Goal: Information Seeking & Learning: Learn about a topic

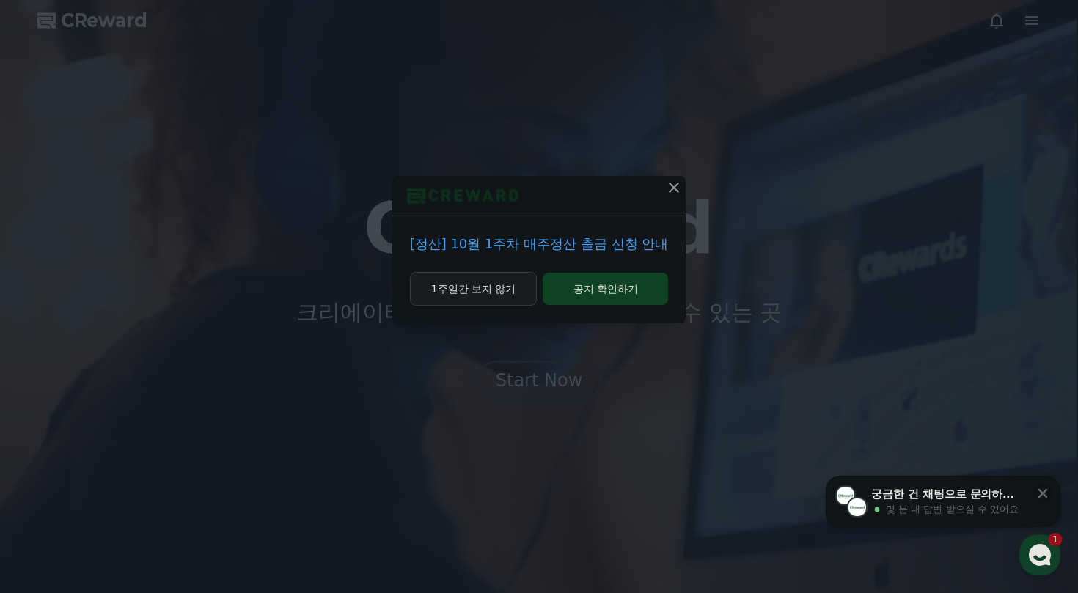
click at [505, 292] on button "1주일간 보지 않기" at bounding box center [474, 289] width 128 height 34
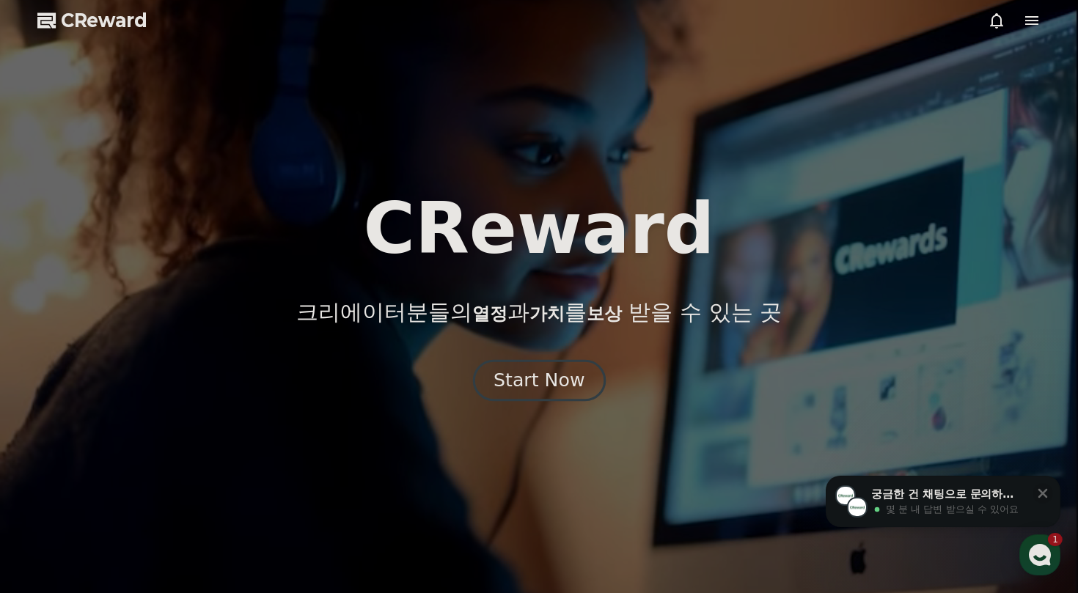
click at [528, 384] on div "Start Now" at bounding box center [539, 380] width 91 height 25
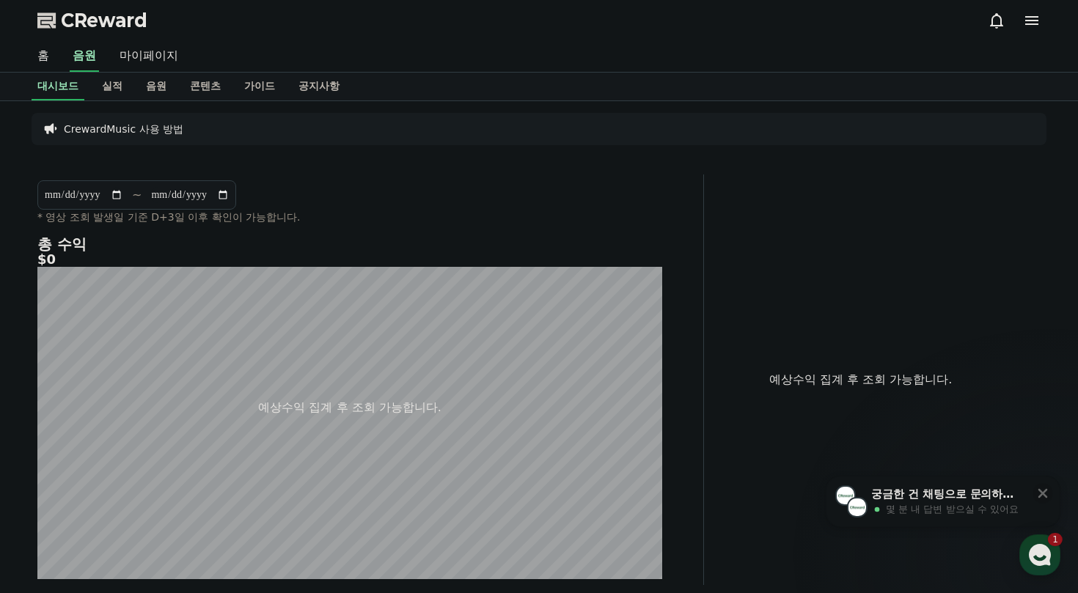
click at [1027, 21] on icon at bounding box center [1031, 20] width 13 height 9
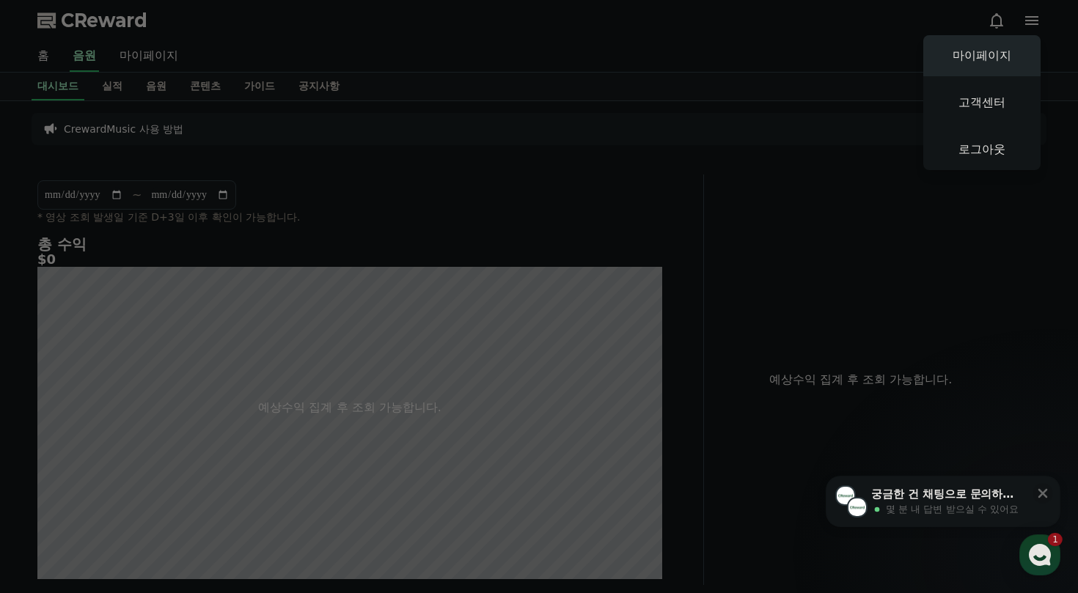
click at [980, 62] on link "마이페이지" at bounding box center [981, 55] width 117 height 41
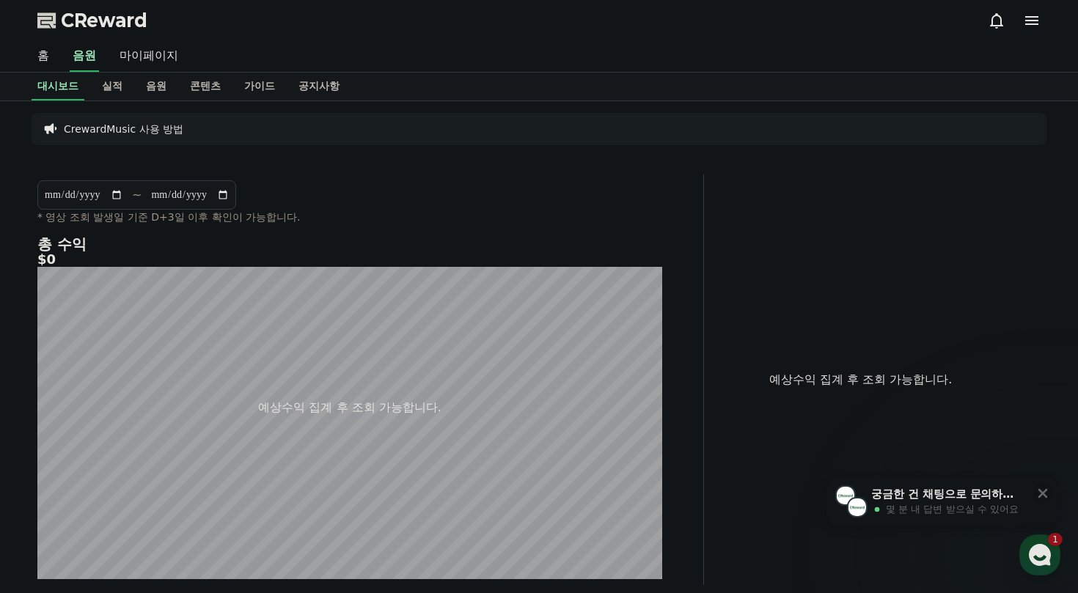
select select "**********"
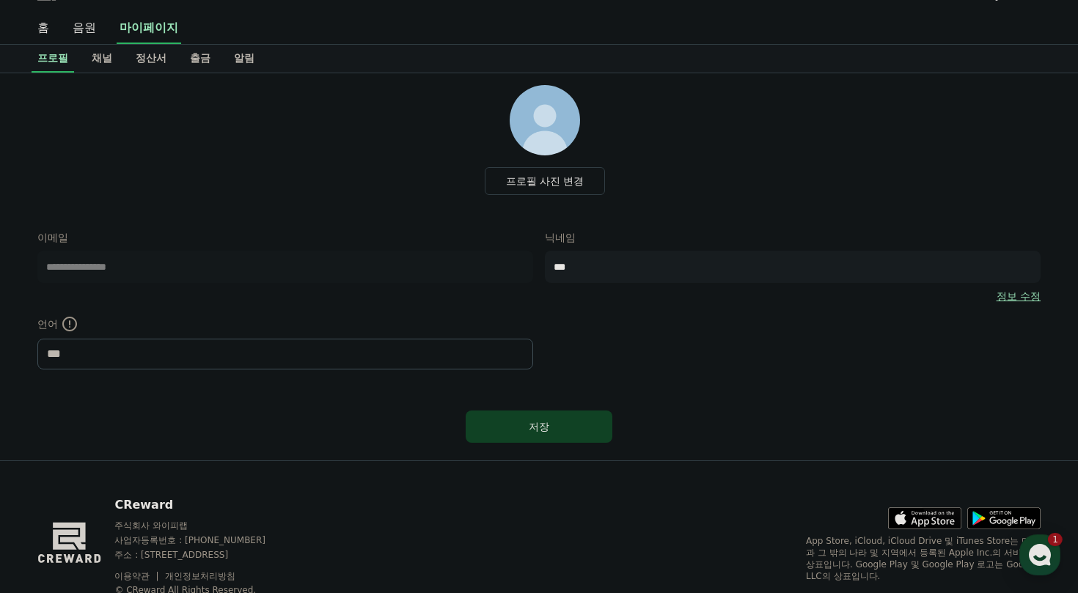
scroll to position [12, 0]
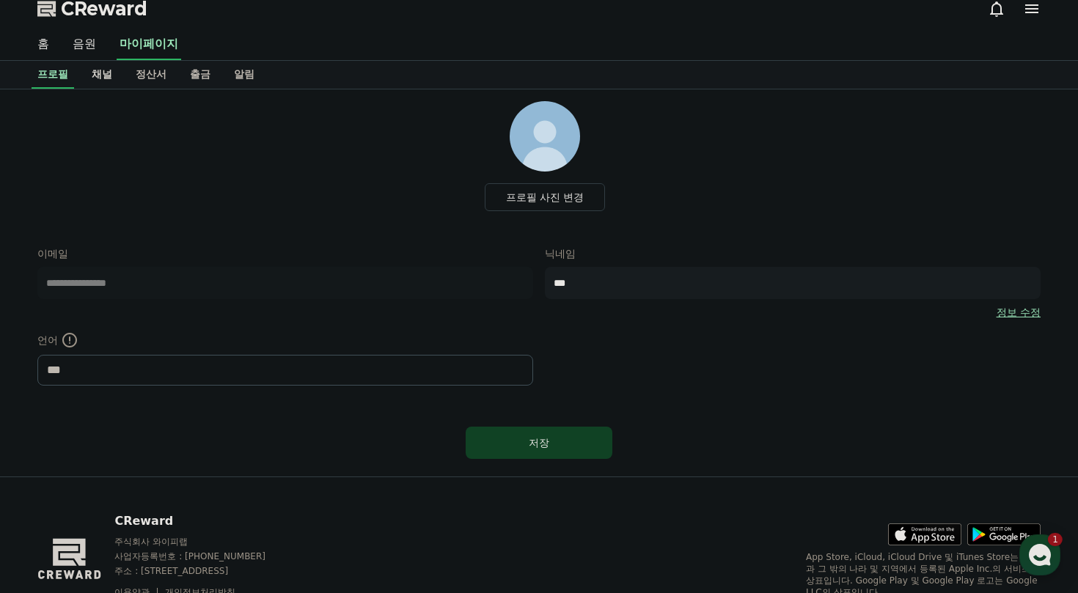
click at [99, 84] on link "채널" at bounding box center [102, 75] width 44 height 28
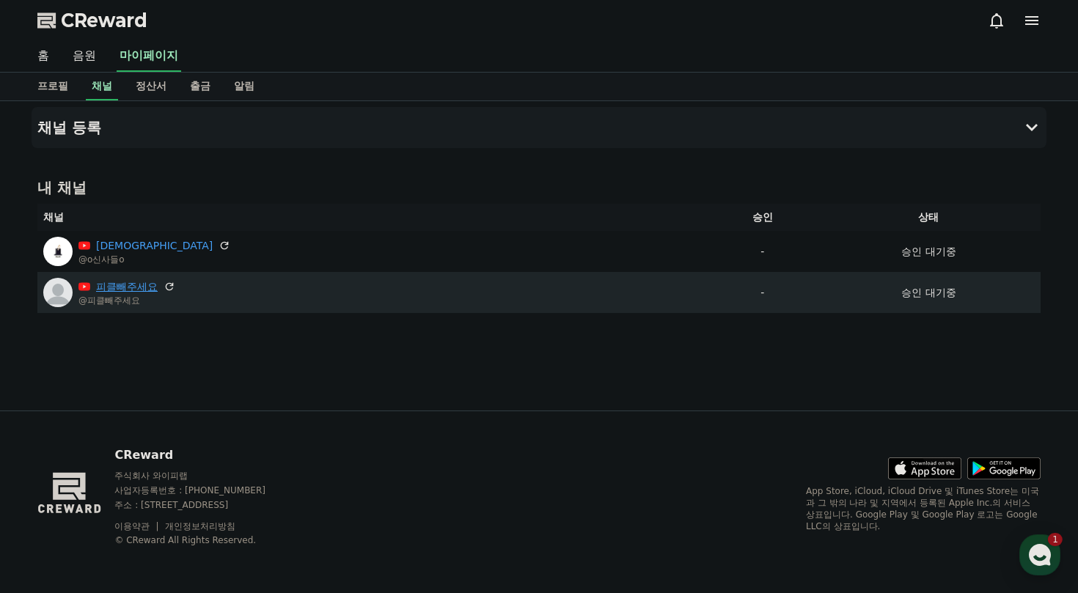
click at [146, 286] on link "피클빼주세요" at bounding box center [127, 286] width 62 height 15
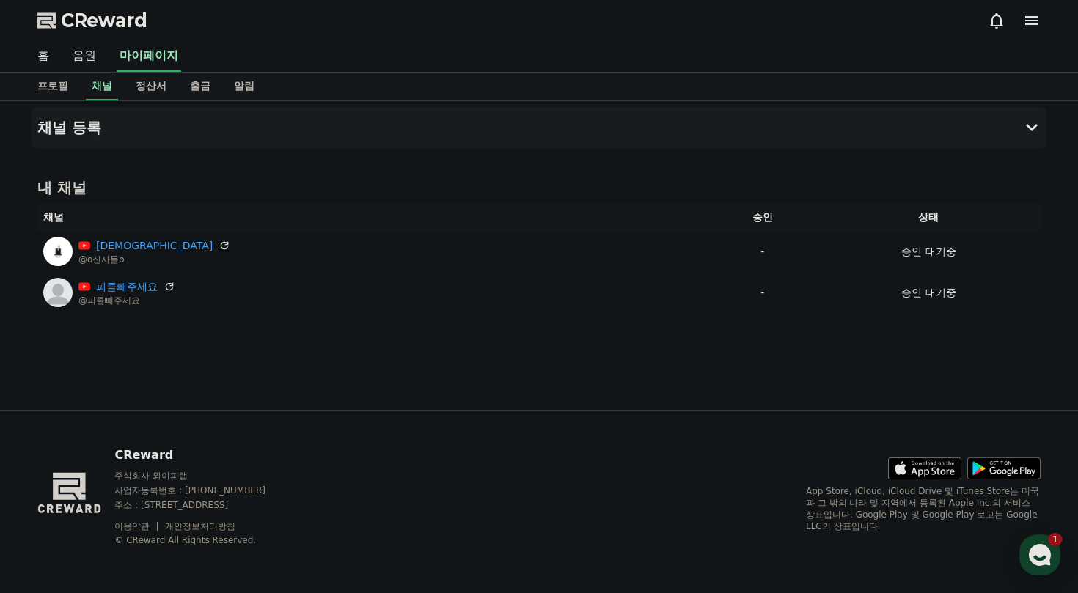
click at [166, 285] on icon at bounding box center [170, 287] width 12 height 12
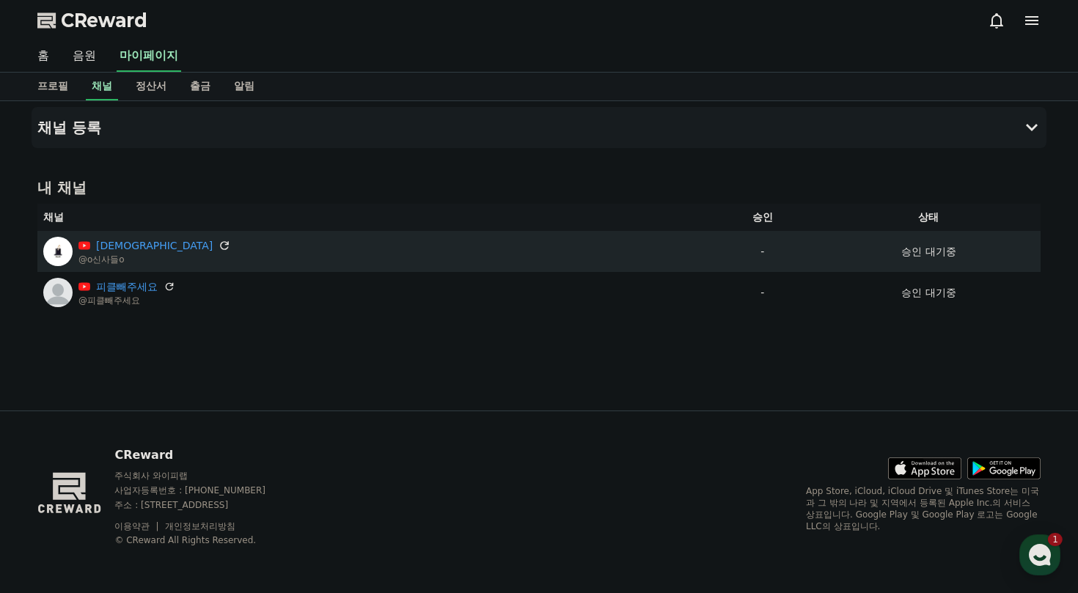
click at [218, 248] on icon at bounding box center [224, 245] width 13 height 13
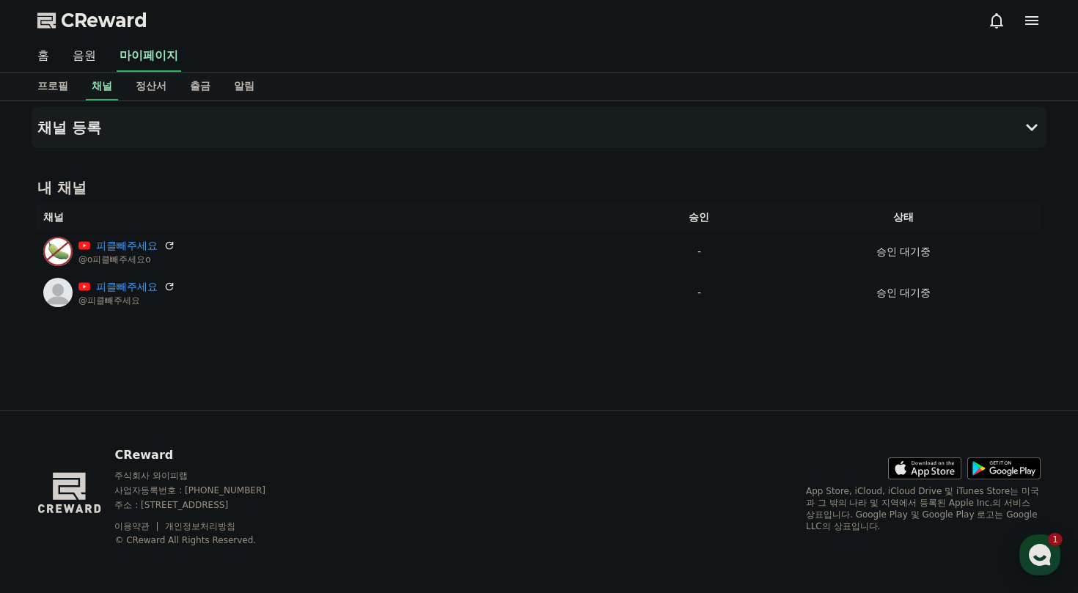
click at [1041, 567] on icon "button" at bounding box center [1040, 555] width 26 height 26
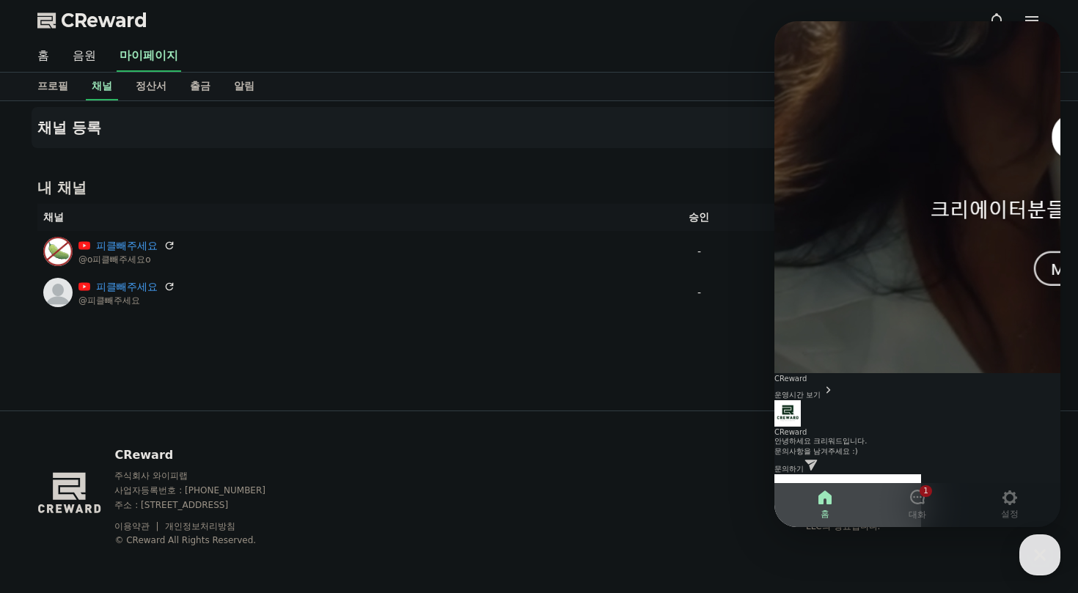
click at [1021, 375] on div "CReward 운영시간 보기" at bounding box center [917, 388] width 286 height 26
click at [1025, 14] on icon at bounding box center [1032, 21] width 18 height 18
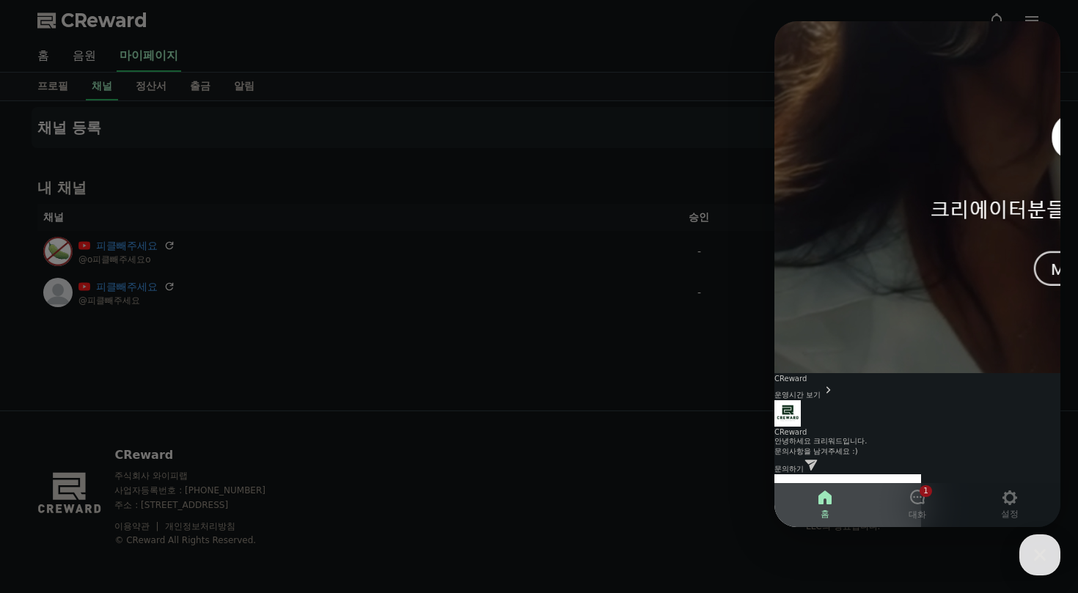
click at [473, 186] on button "close" at bounding box center [539, 296] width 1078 height 593
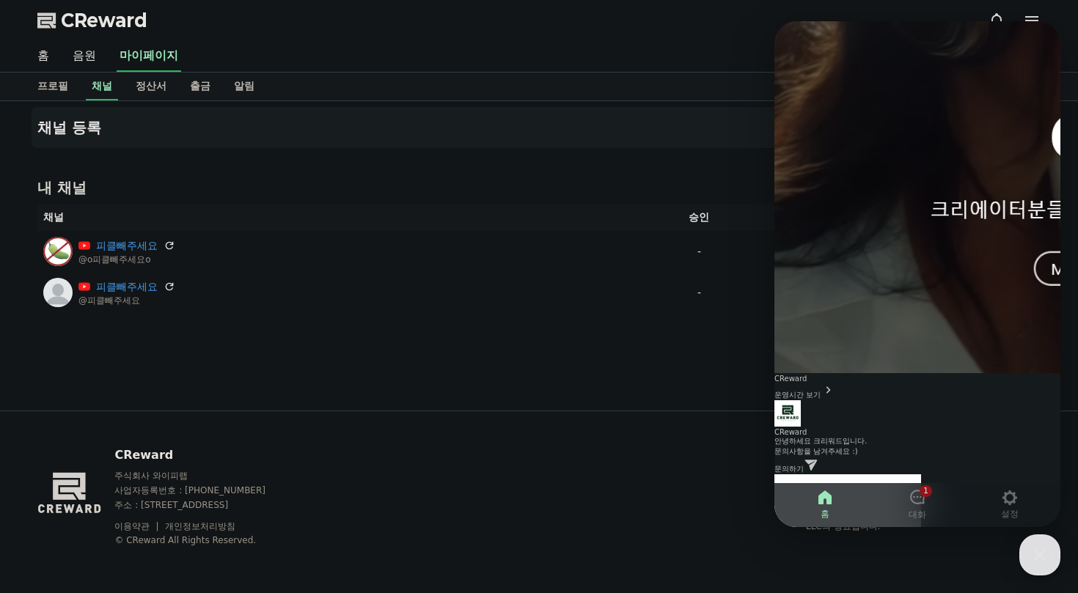
click at [725, 161] on div "채널 등록 내 채널 채널 승인 상태 피클빼주세요 @o피클빼주세요o - 승인 대기중 피클빼주세요 @피클빼주세요 - 승인 대기중" at bounding box center [539, 255] width 1027 height 309
click at [927, 496] on span "1" at bounding box center [925, 491] width 5 height 12
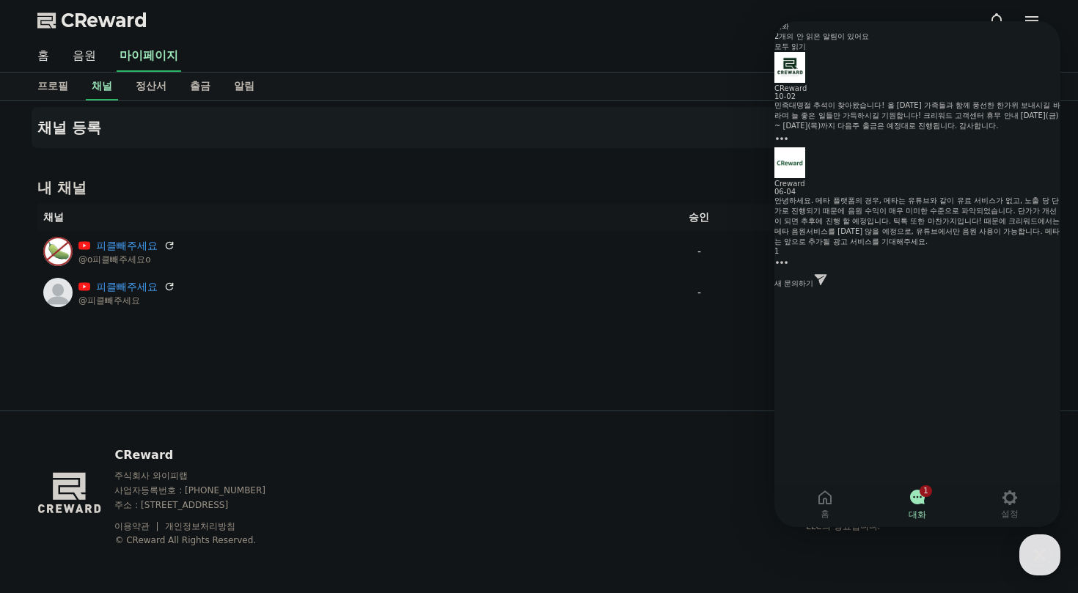
click at [890, 196] on div "안녕하세요. 메타 플랫폼의 경우, 메타는 유튜브와 같이 유료 서비스가 없고, 노출 당 단가로 진행되기 때문에 음원 수익이 매우 미미한 수준으로…" at bounding box center [917, 221] width 286 height 51
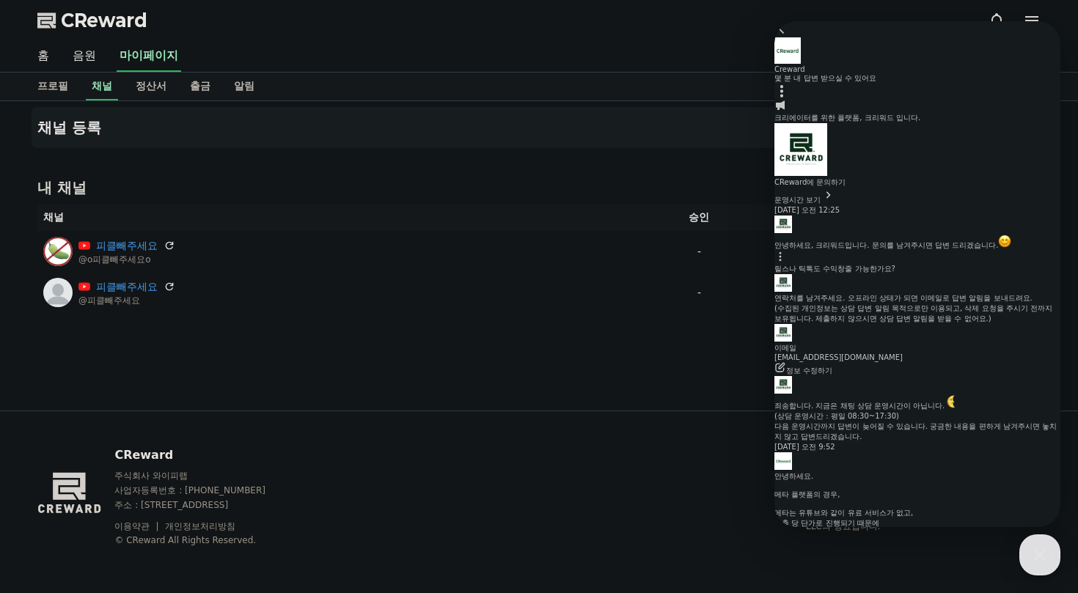
scroll to position [565, 0]
click at [1042, 558] on icon "button" at bounding box center [1040, 555] width 12 height 12
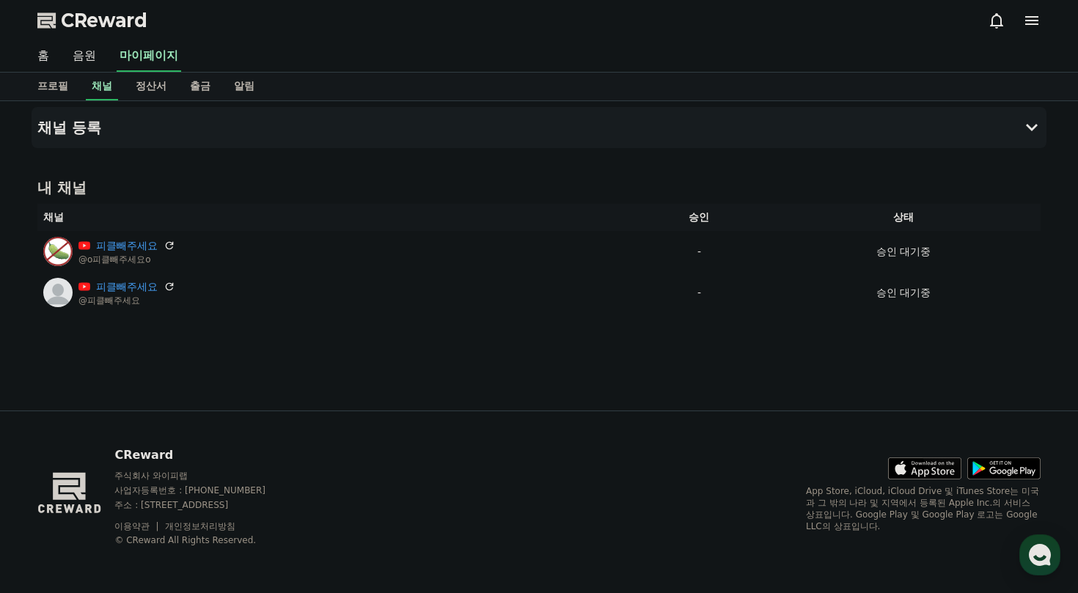
click at [1042, 30] on div "CReward" at bounding box center [539, 20] width 1027 height 41
click at [1037, 26] on icon at bounding box center [1032, 21] width 18 height 18
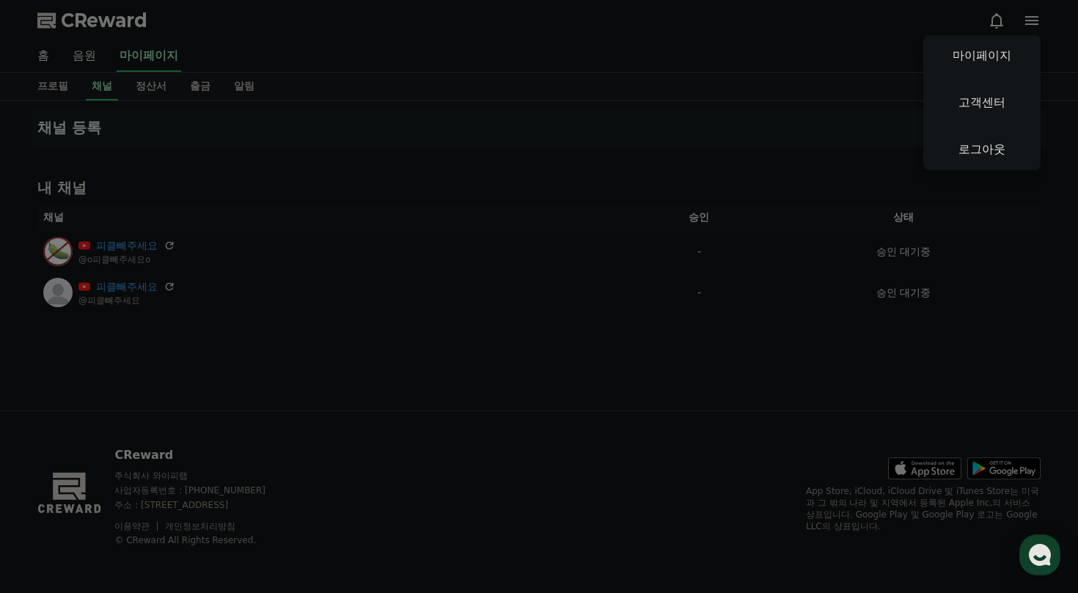
click at [364, 87] on button "close" at bounding box center [539, 296] width 1078 height 593
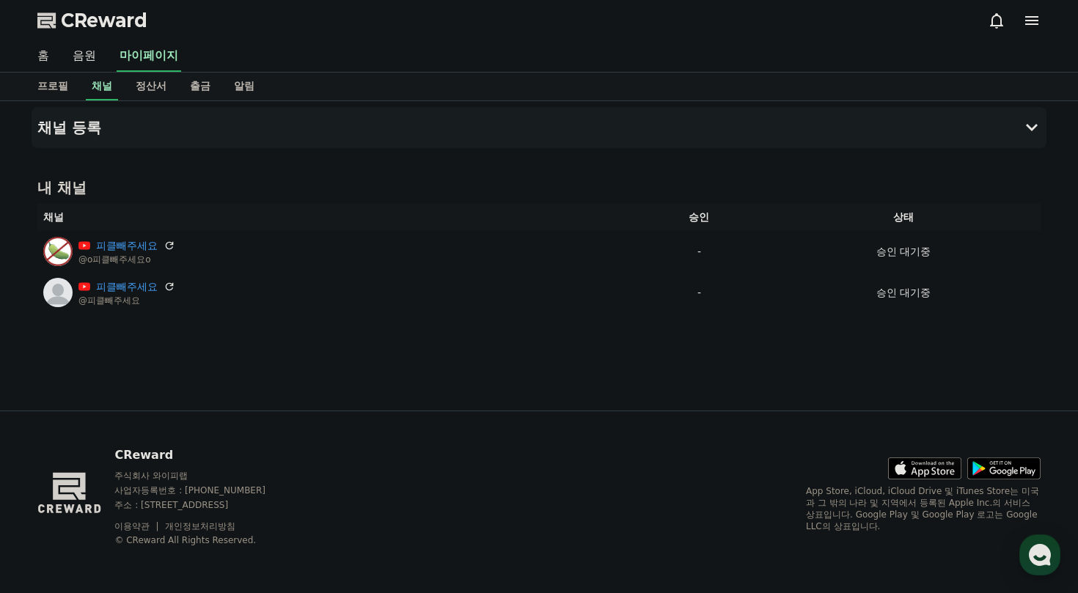
click at [40, 56] on link "홈" at bounding box center [43, 56] width 35 height 31
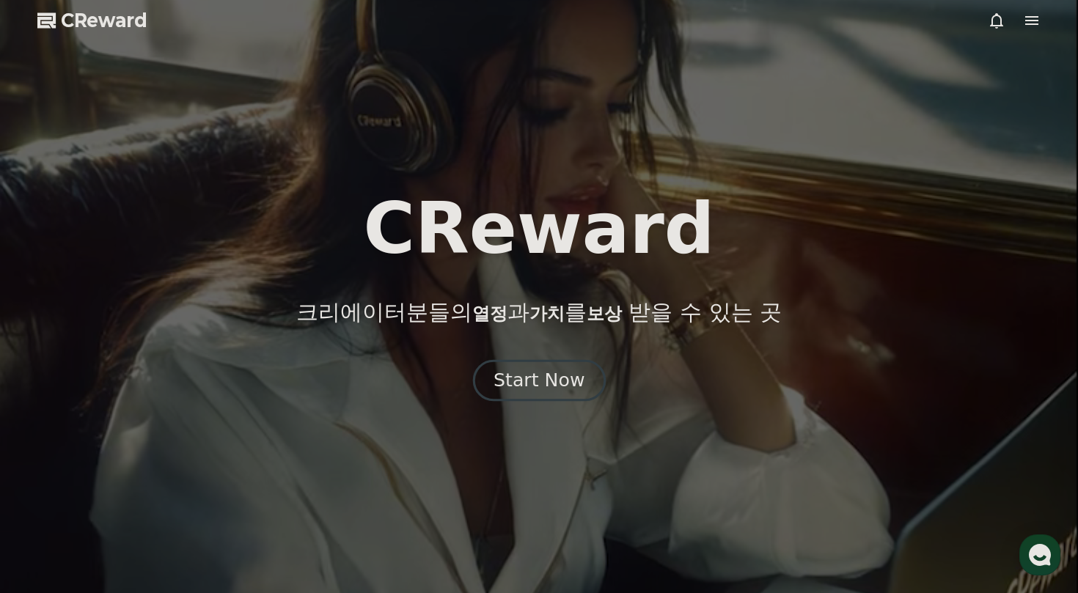
click at [530, 382] on div "Start Now" at bounding box center [539, 380] width 91 height 25
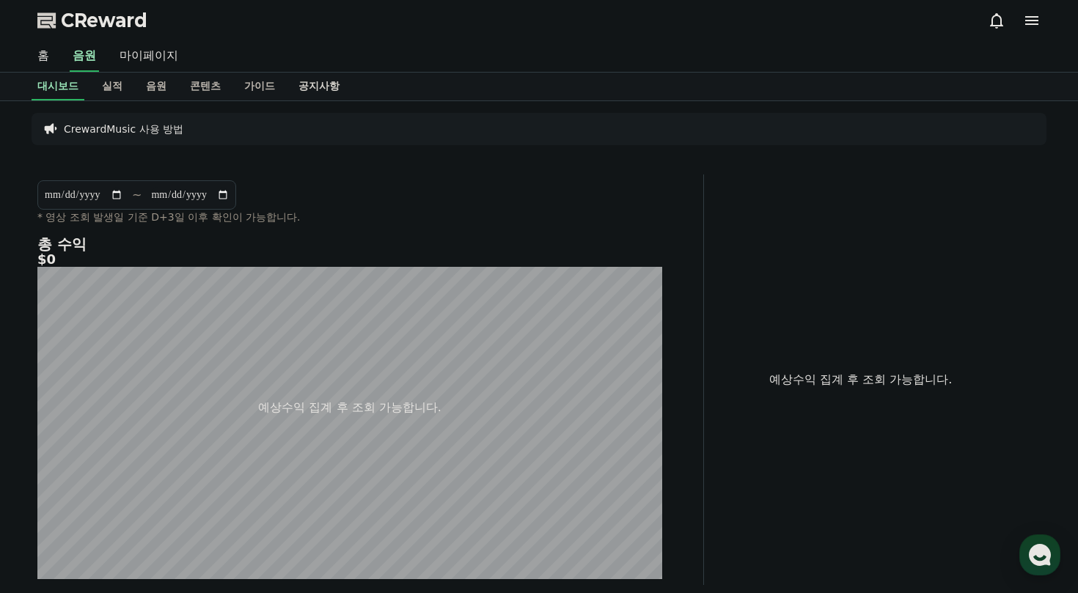
click at [289, 82] on link "공지사항" at bounding box center [319, 87] width 65 height 28
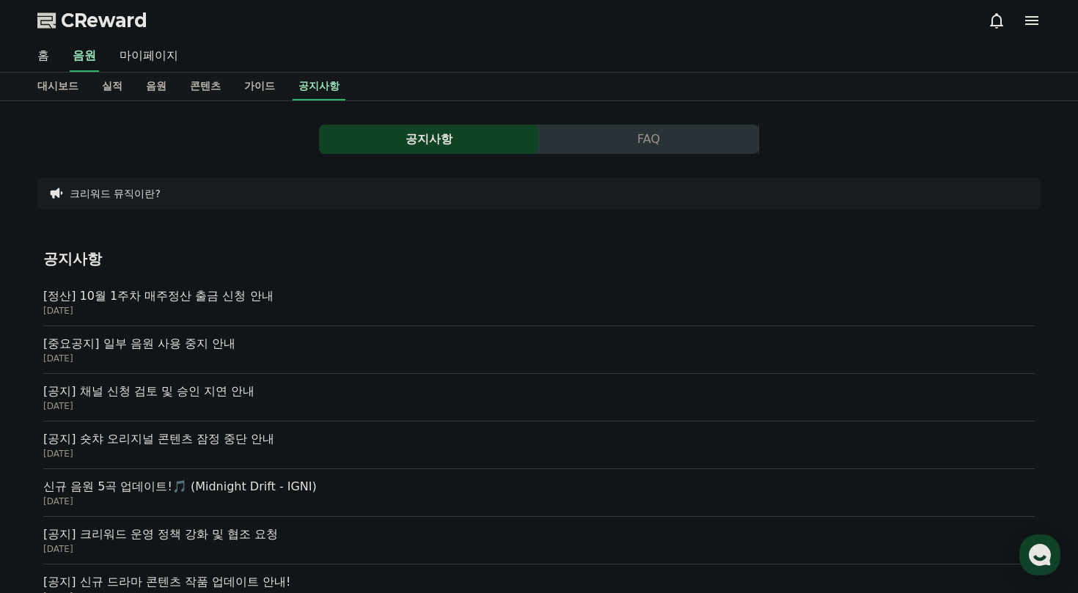
scroll to position [76, 0]
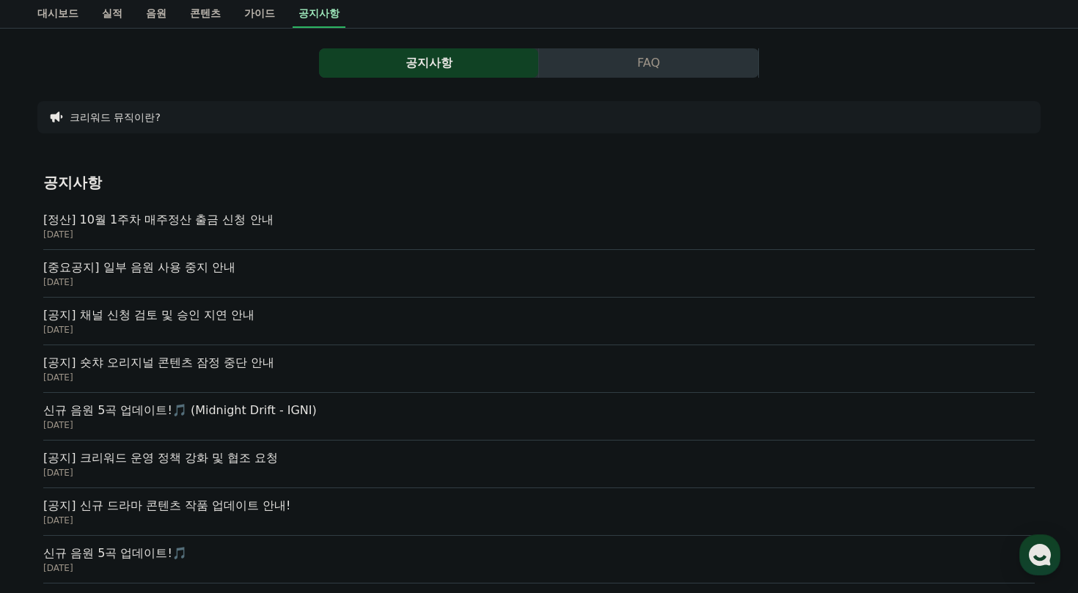
click at [172, 329] on p "[DATE]" at bounding box center [539, 330] width 992 height 12
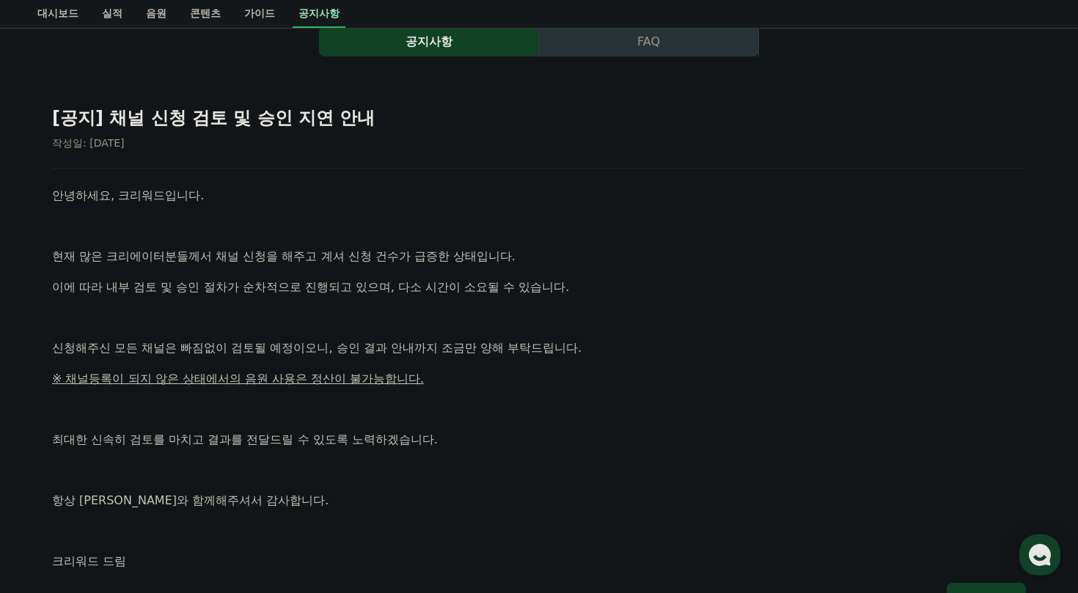
scroll to position [144, 0]
